Goal: Task Accomplishment & Management: Use online tool/utility

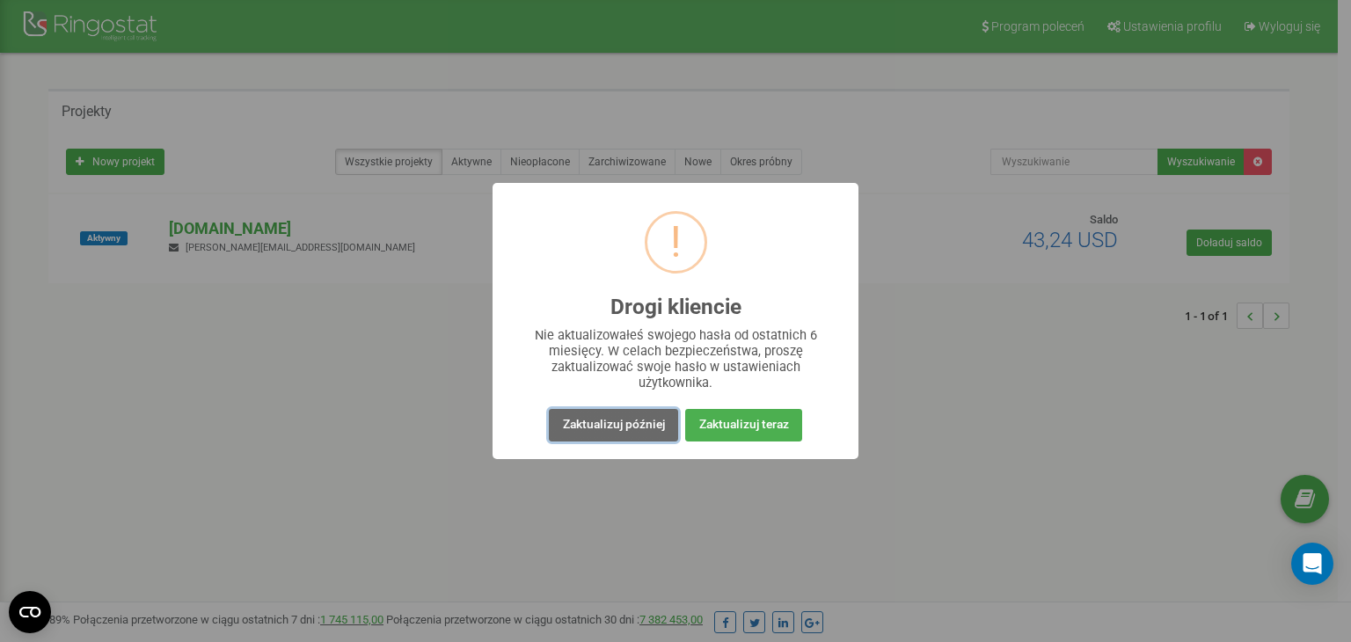
click at [583, 433] on button "Zaktualizuj później" at bounding box center [613, 425] width 128 height 33
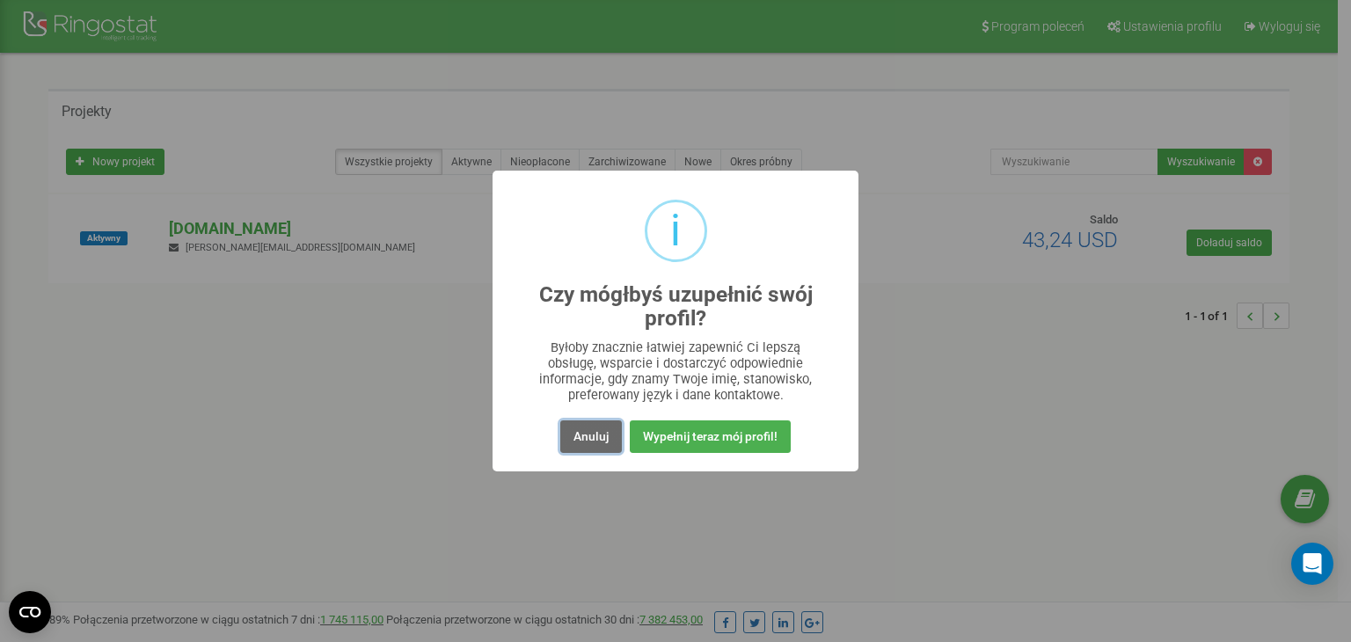
click at [586, 433] on button "Anuluj" at bounding box center [591, 436] width 62 height 33
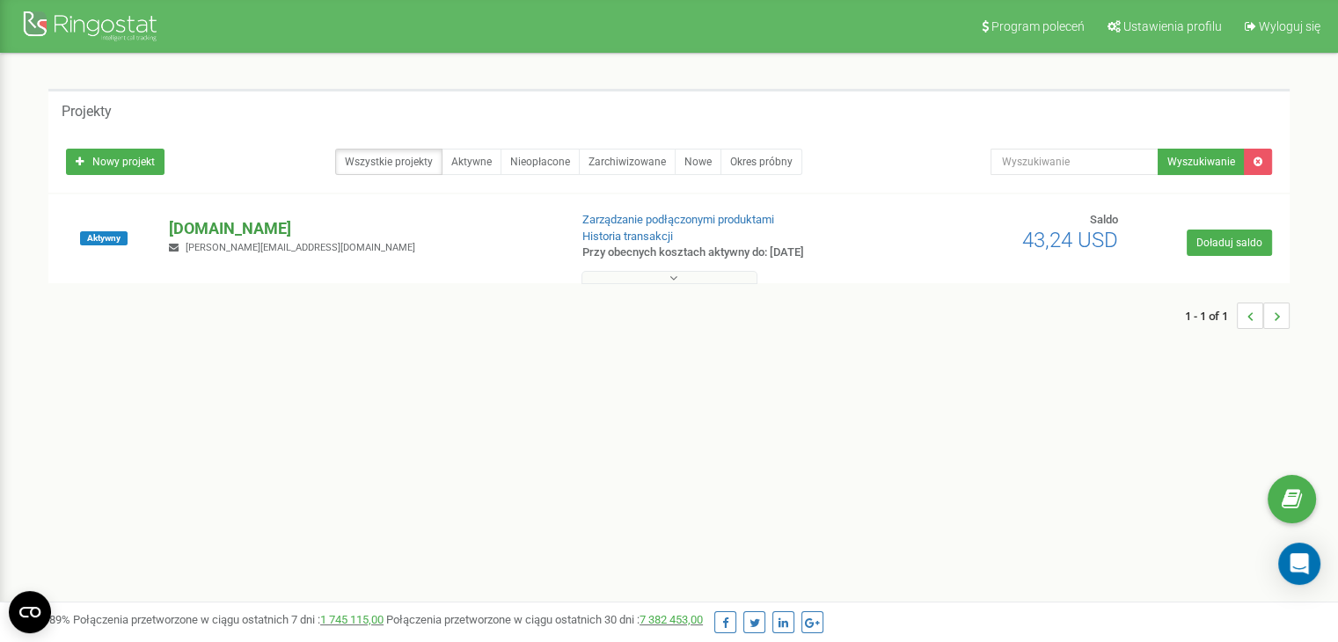
click at [204, 224] on p "[DOMAIN_NAME]" at bounding box center [361, 228] width 384 height 23
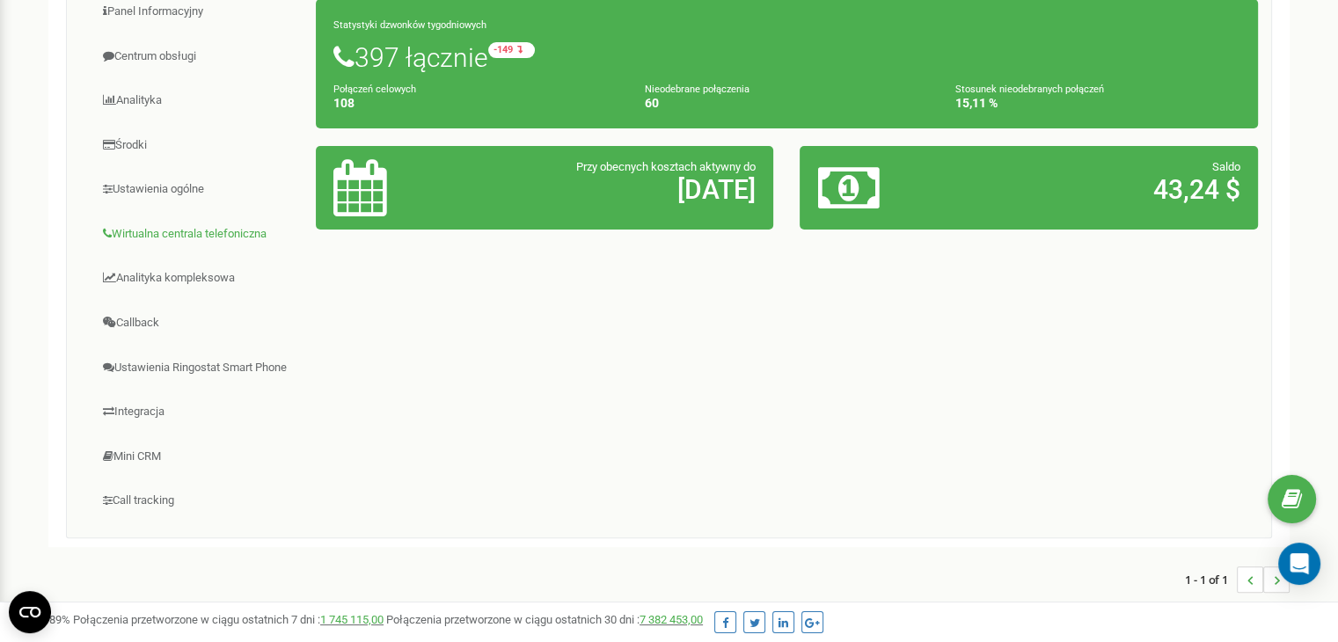
scroll to position [352, 0]
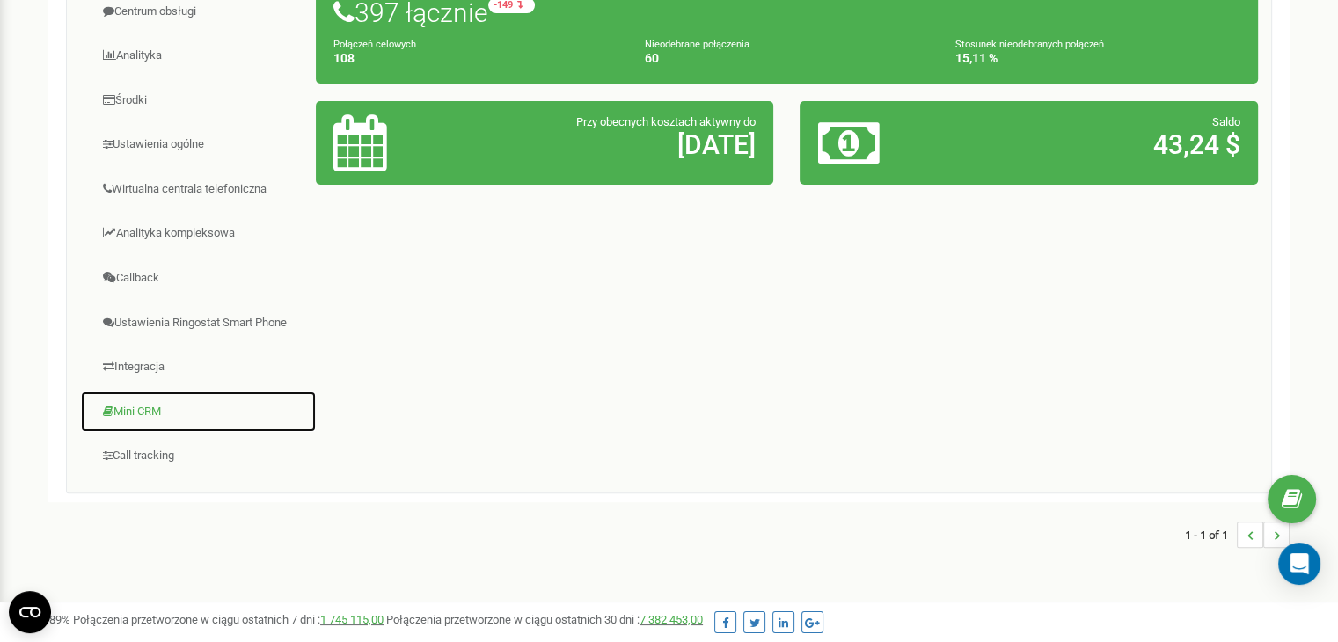
click at [169, 410] on link "Mini CRM" at bounding box center [198, 412] width 237 height 43
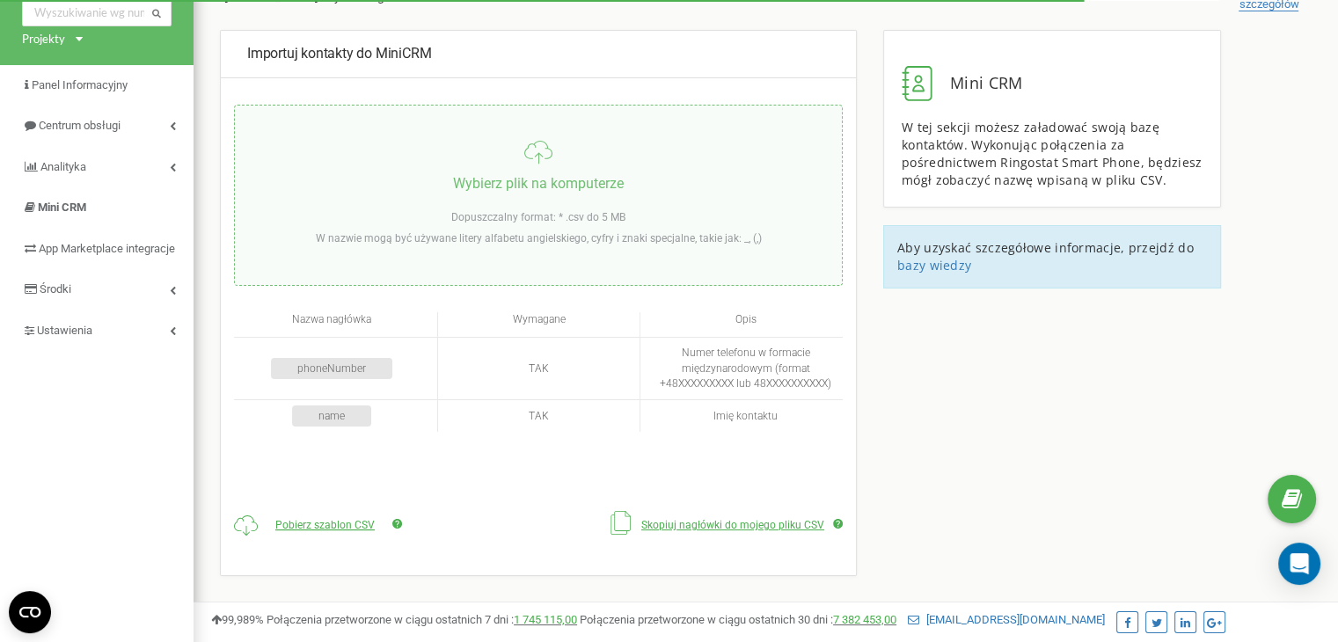
scroll to position [264, 0]
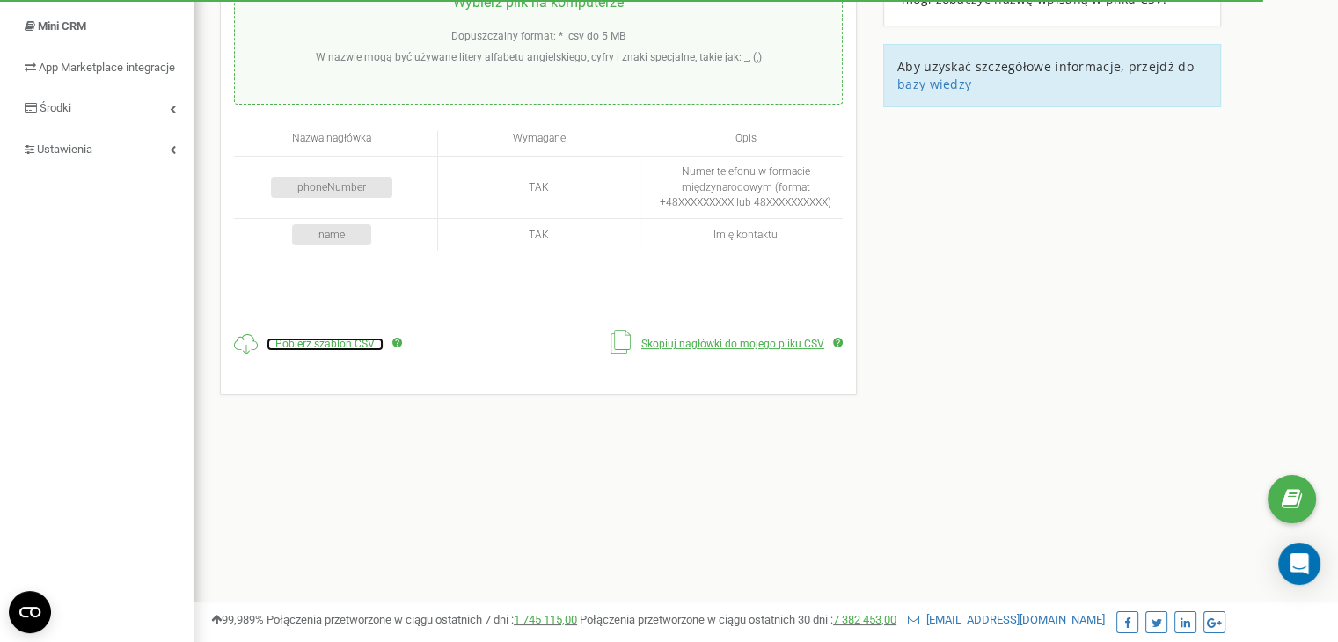
click at [331, 346] on span "Pobierz szablon CSV" at bounding box center [324, 344] width 99 height 12
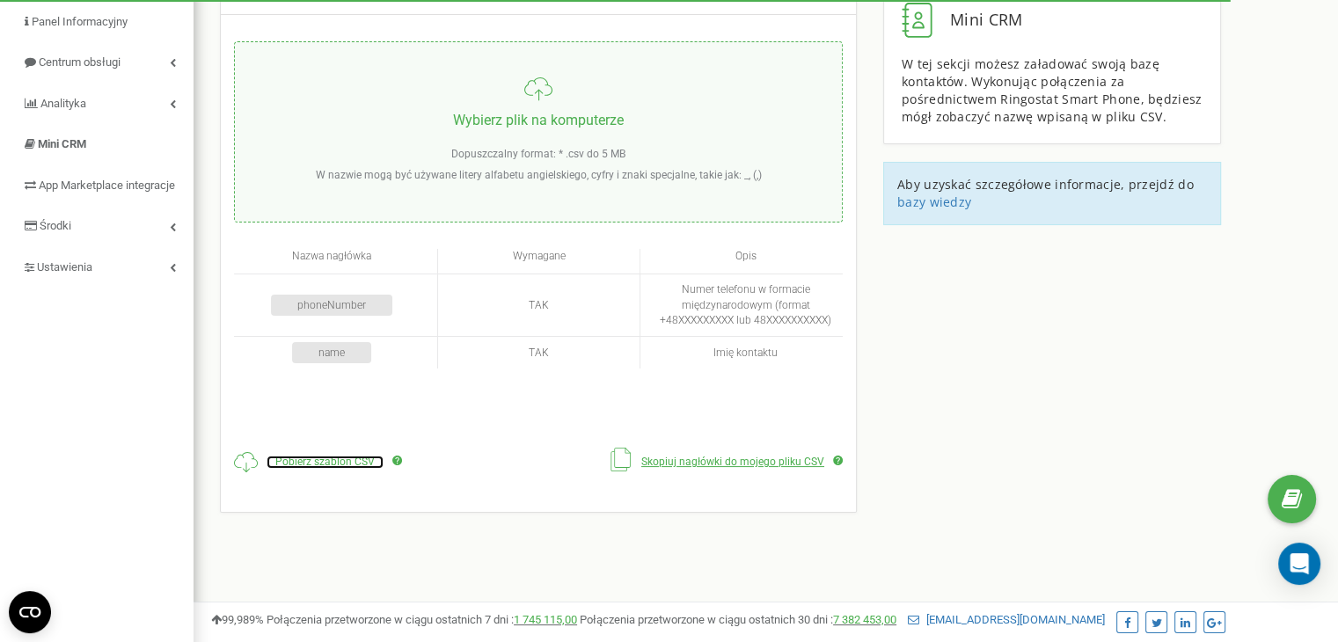
scroll to position [0, 0]
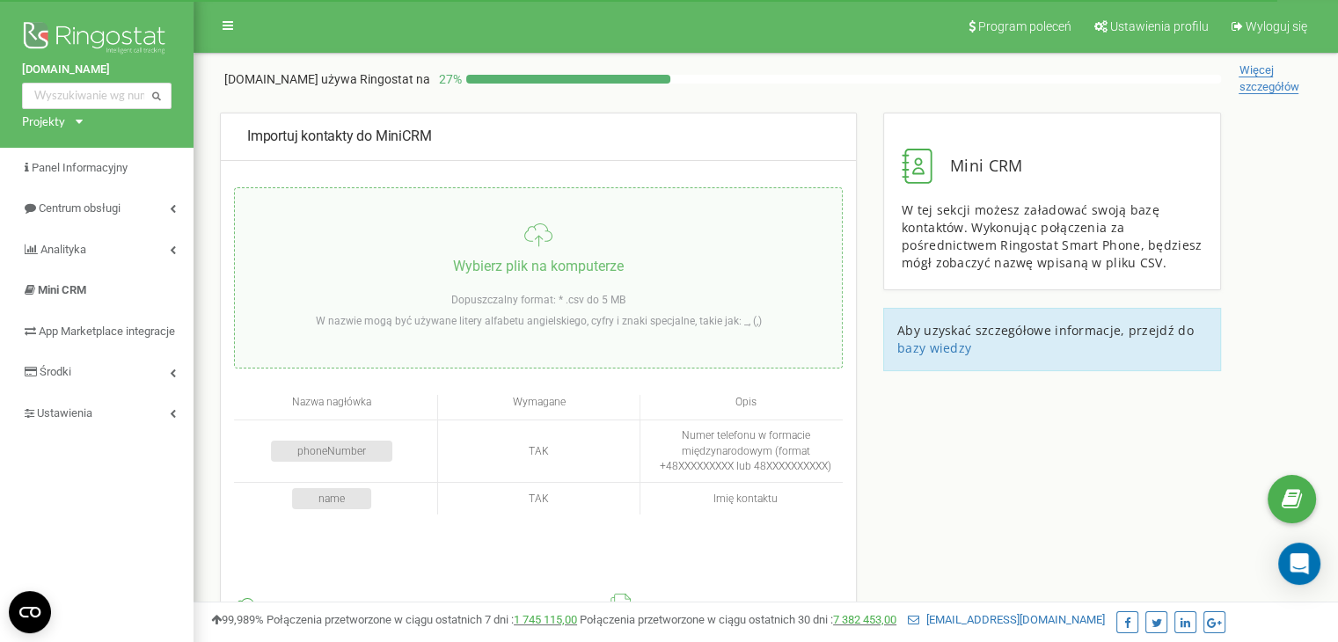
click at [668, 300] on input "file" at bounding box center [538, 277] width 607 height 179
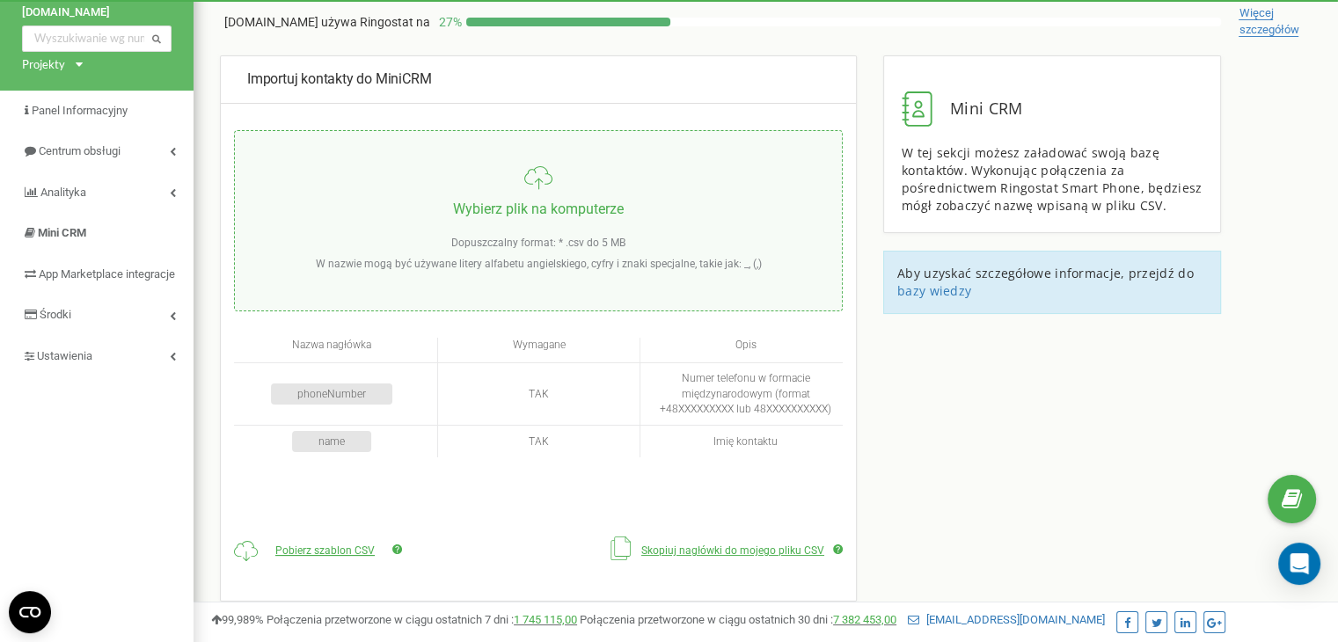
scroll to position [88, 0]
